Goal: Transaction & Acquisition: Purchase product/service

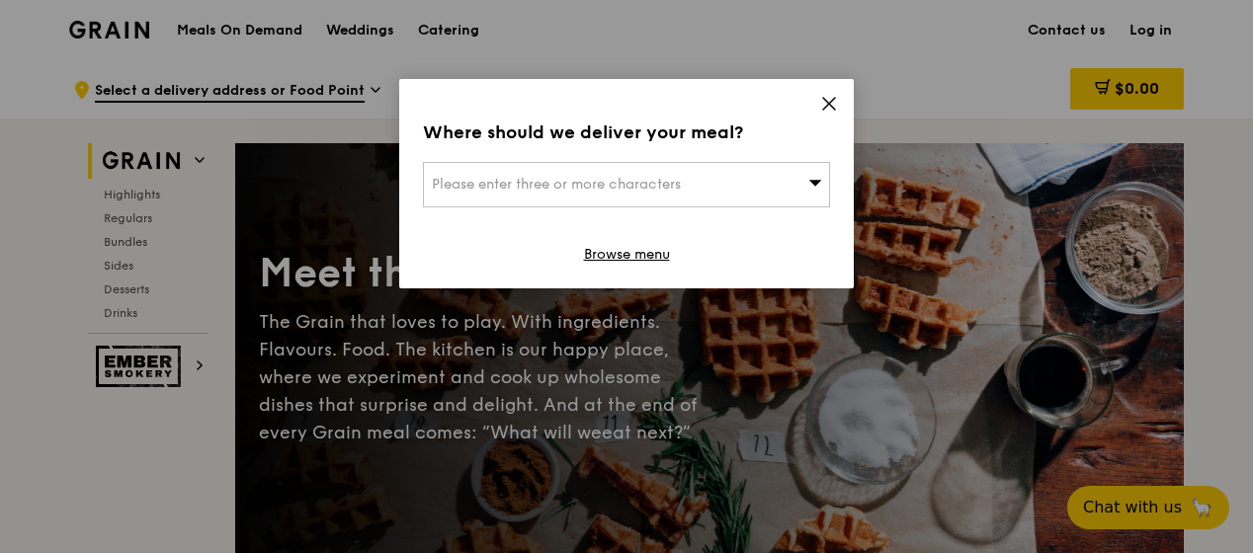
click at [825, 111] on icon at bounding box center [829, 104] width 18 height 18
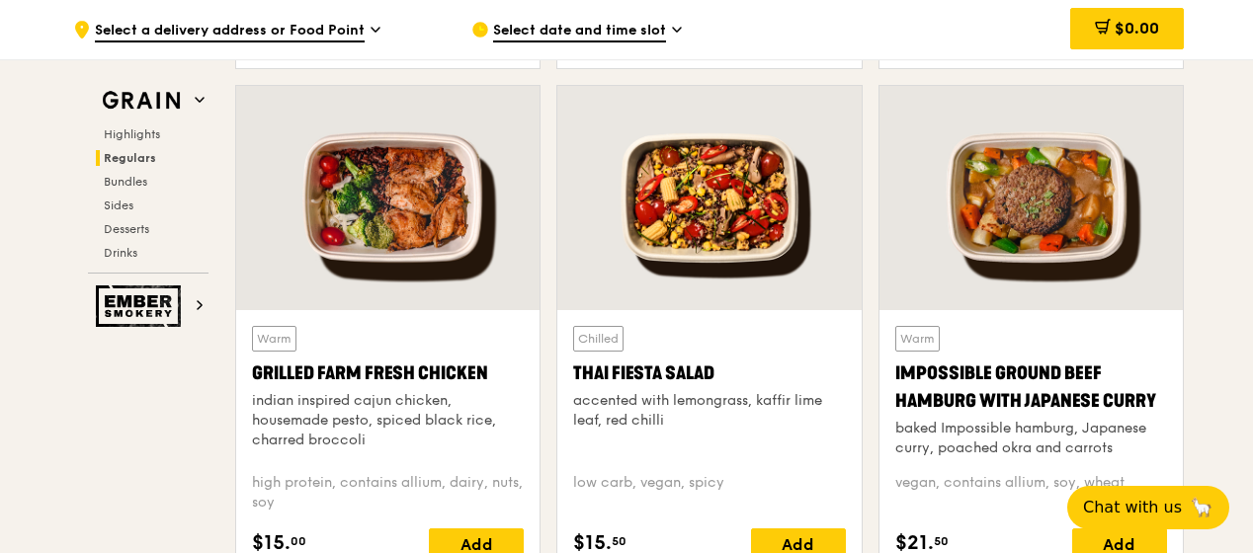
scroll to position [2234, 0]
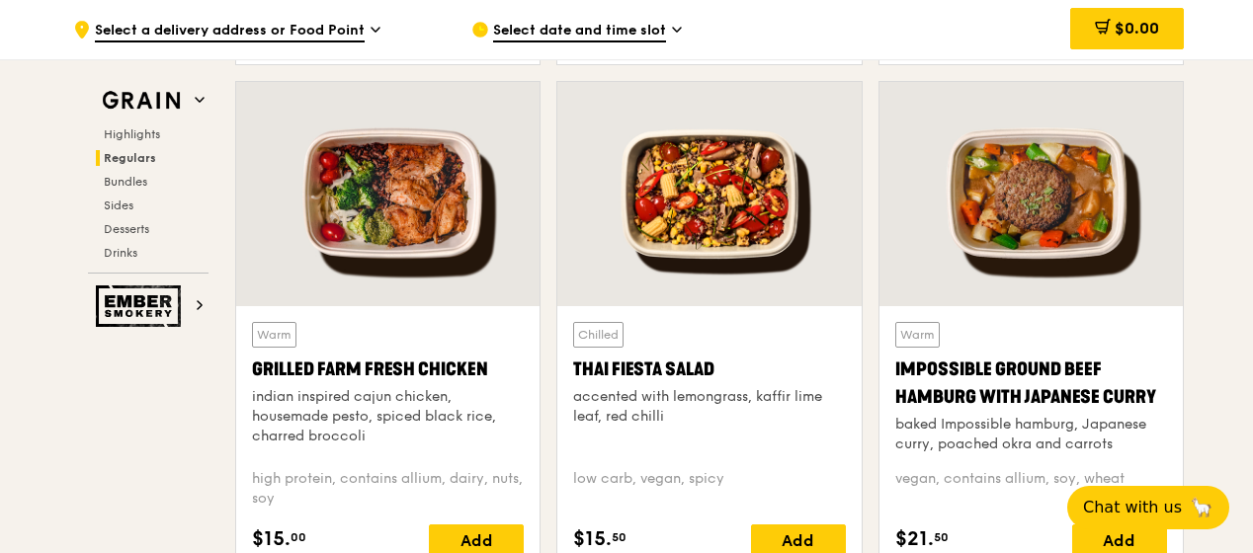
click at [341, 462] on div "Warm Grilled Farm Fresh Chicken indian inspired cajun chicken, housemade pesto,…" at bounding box center [388, 439] width 272 height 234
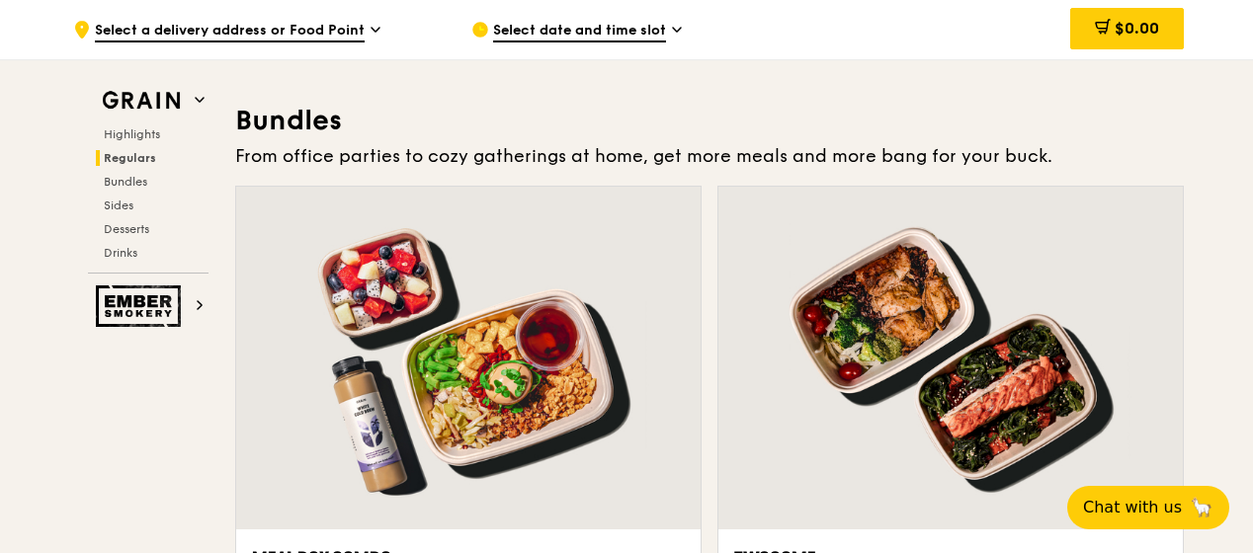
scroll to position [2802, 0]
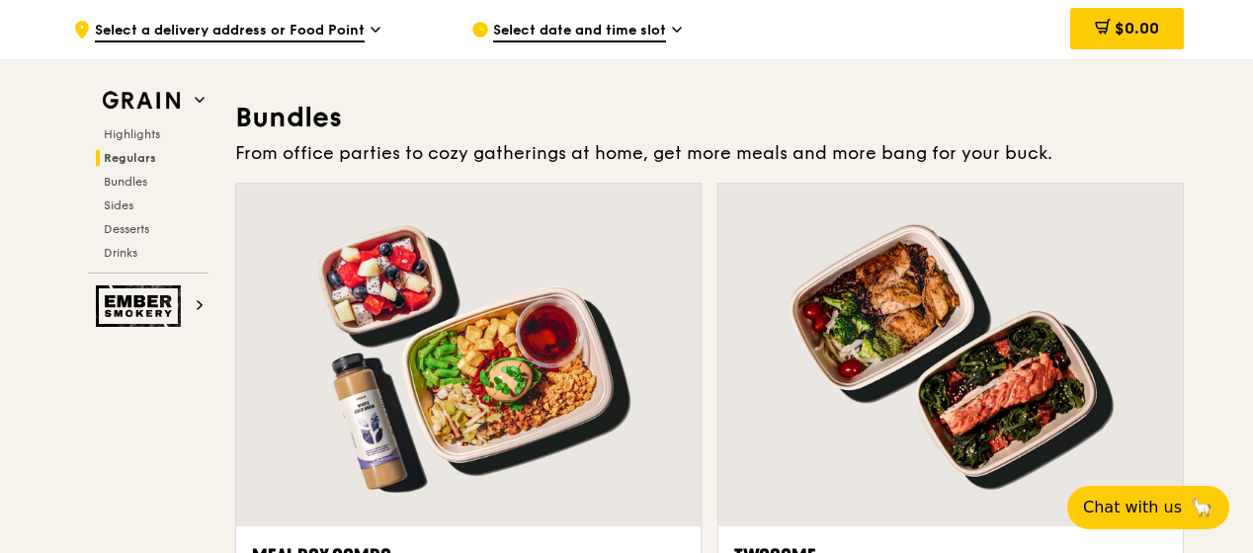
click at [341, 462] on div at bounding box center [468, 355] width 464 height 343
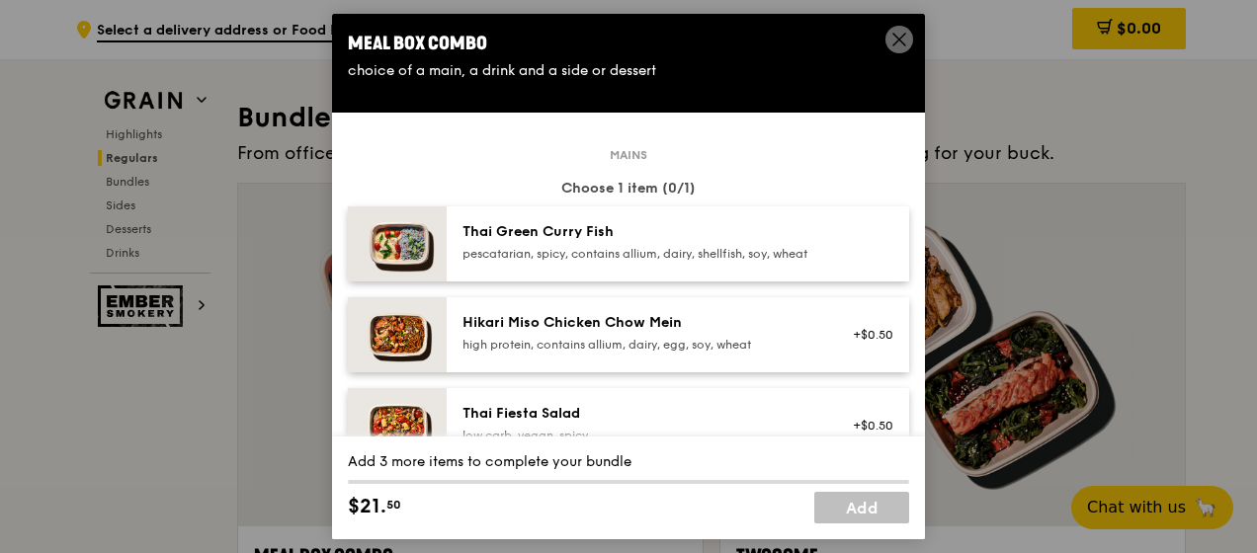
click at [893, 29] on span at bounding box center [899, 40] width 28 height 28
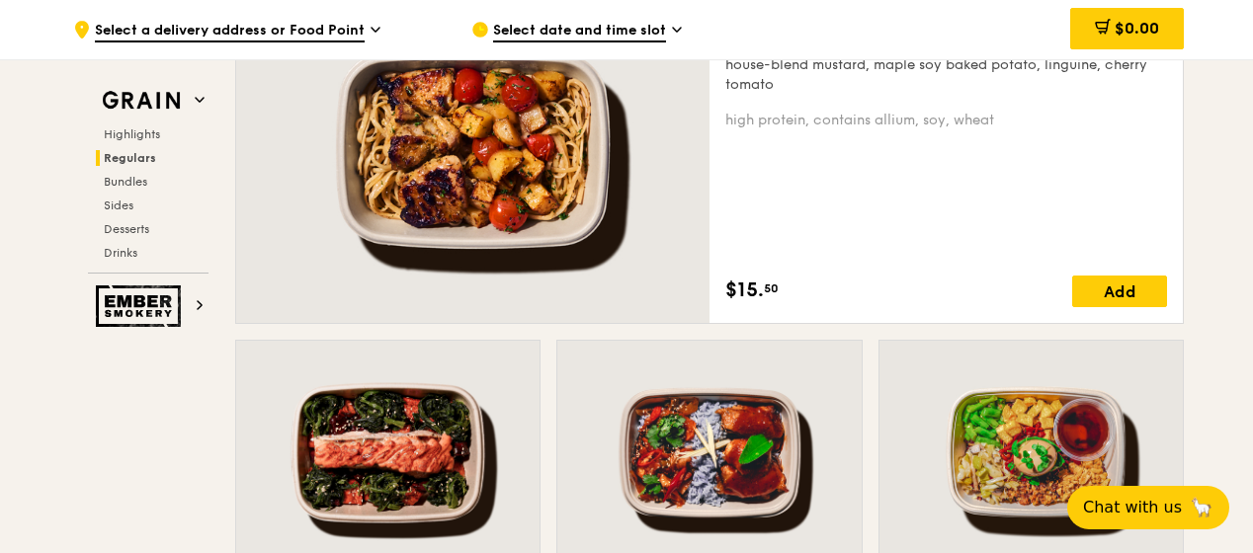
scroll to position [1468, 0]
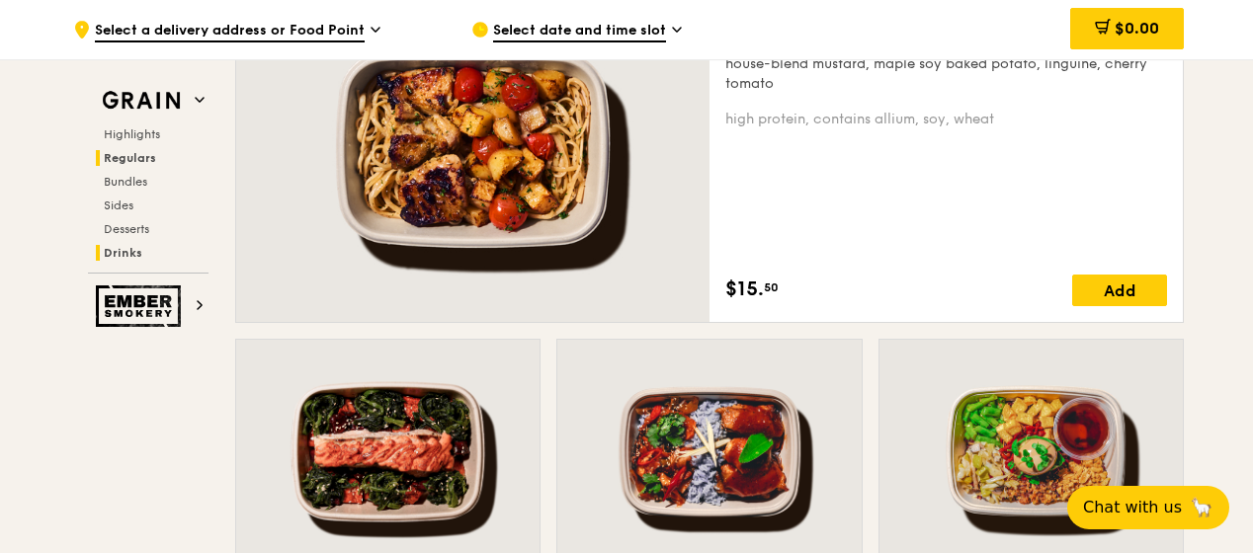
click at [132, 249] on span "Drinks" at bounding box center [123, 253] width 39 height 14
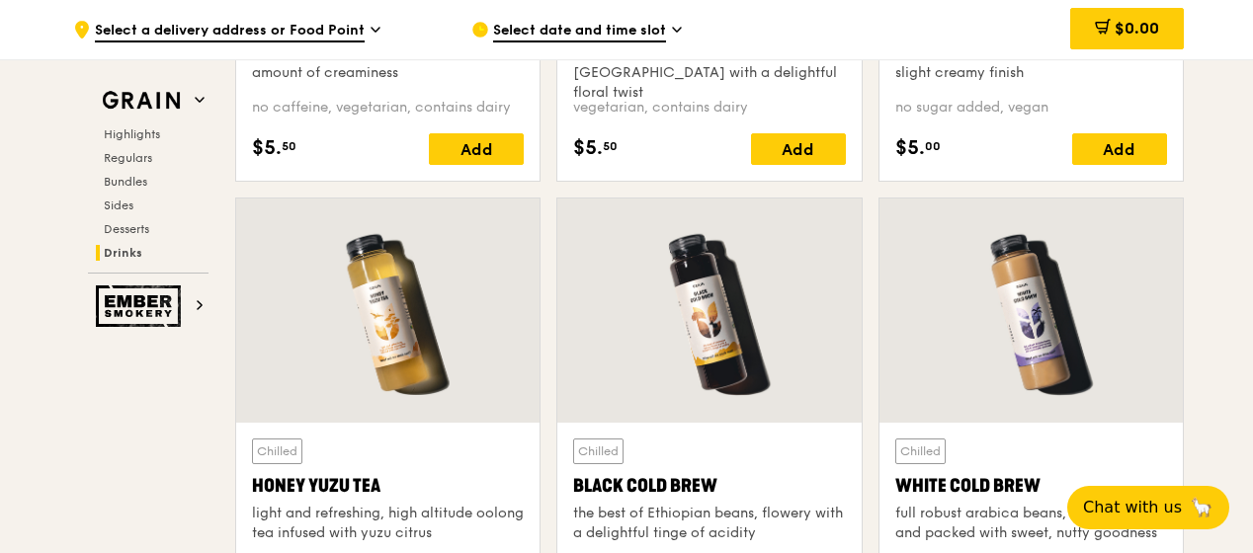
scroll to position [7232, 0]
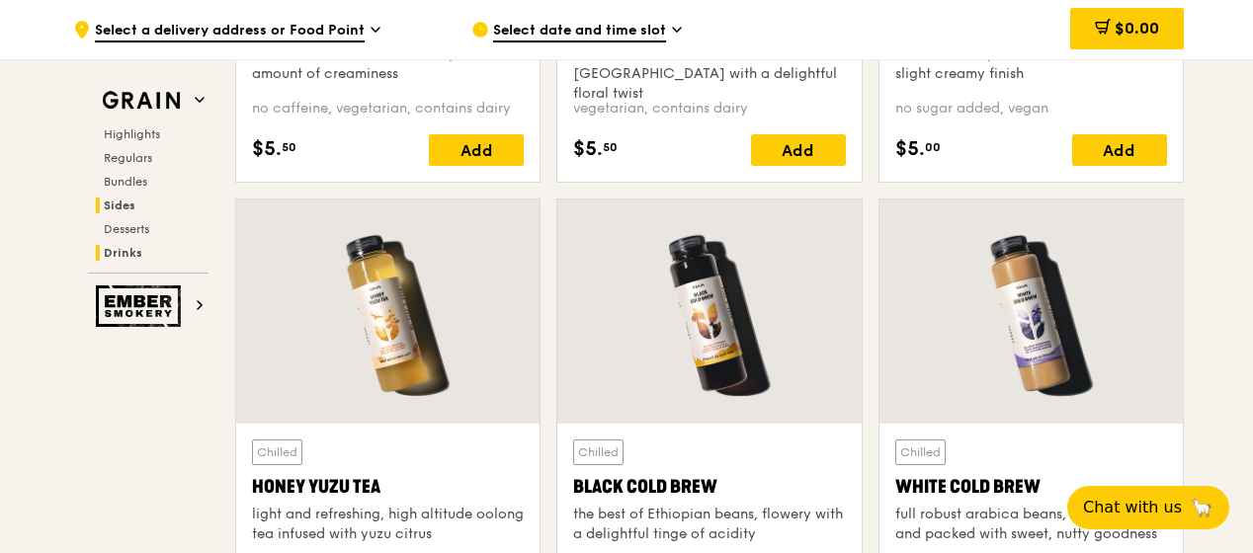
click at [123, 205] on span "Sides" at bounding box center [120, 206] width 32 height 14
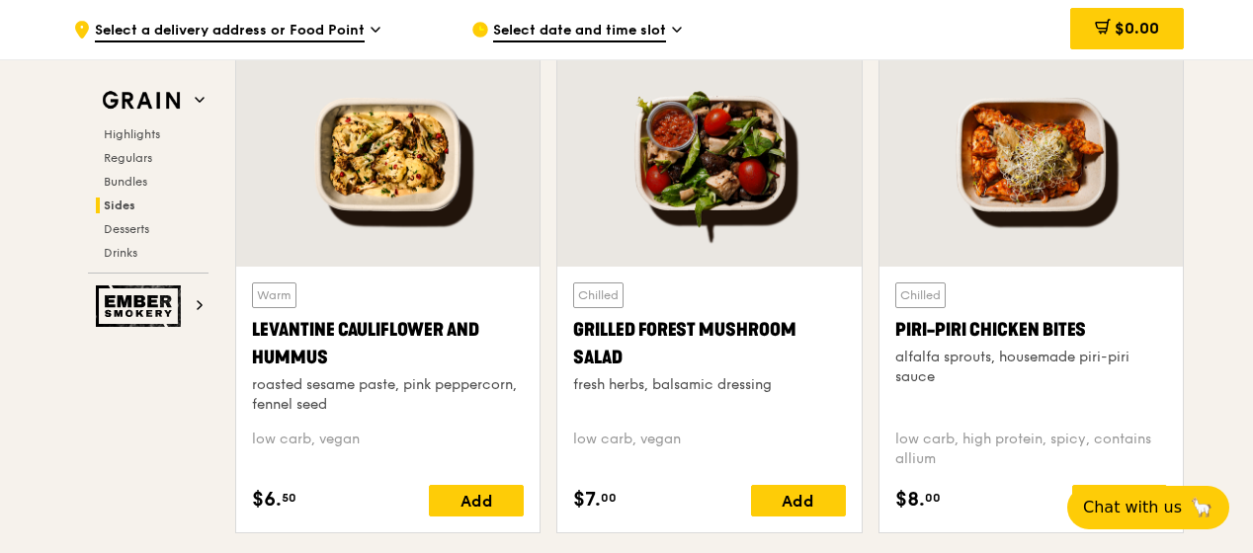
scroll to position [5056, 0]
